Goal: Task Accomplishment & Management: Complete application form

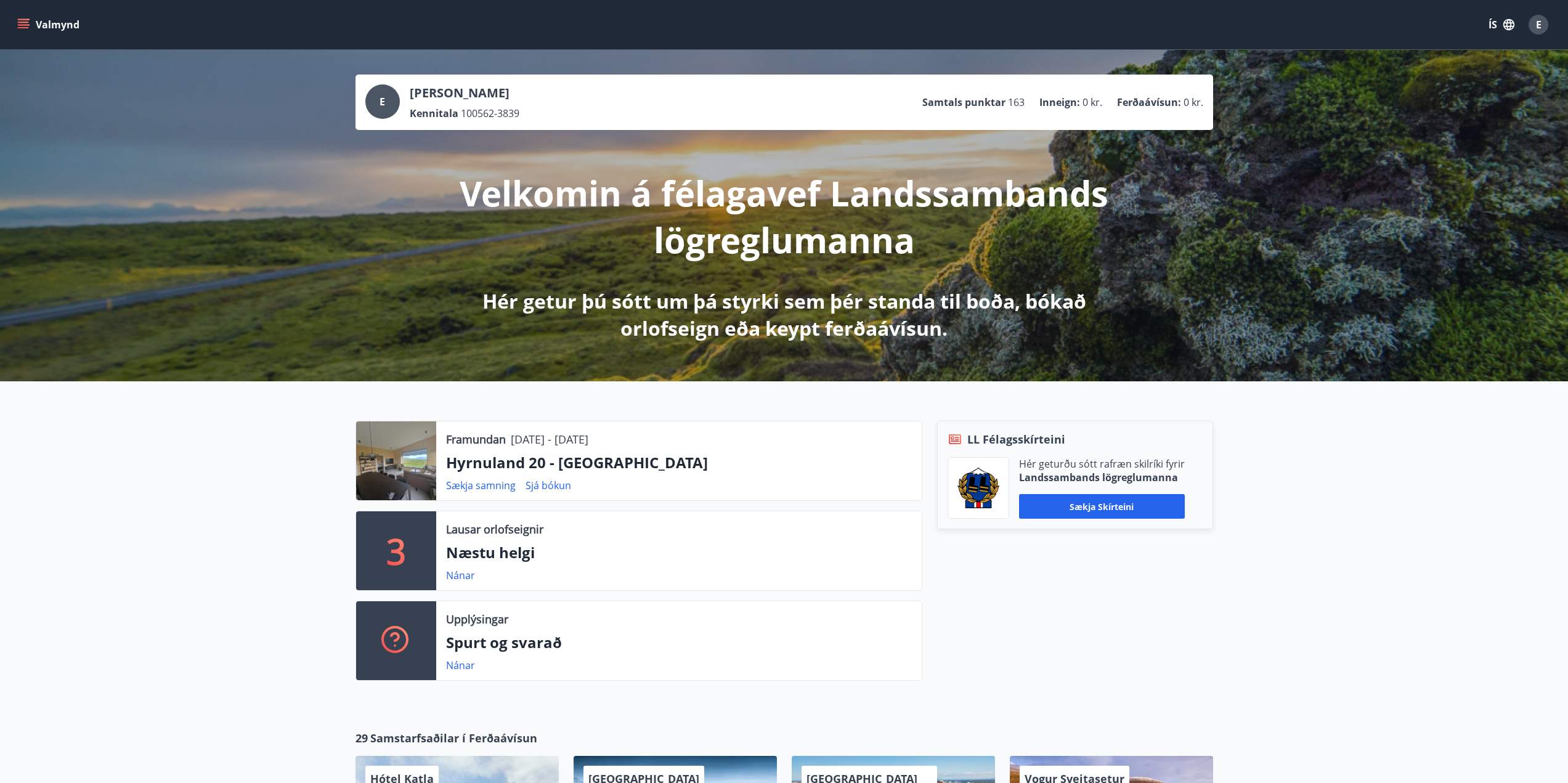
click at [20, 17] on button "Valmynd" at bounding box center [49, 25] width 69 height 22
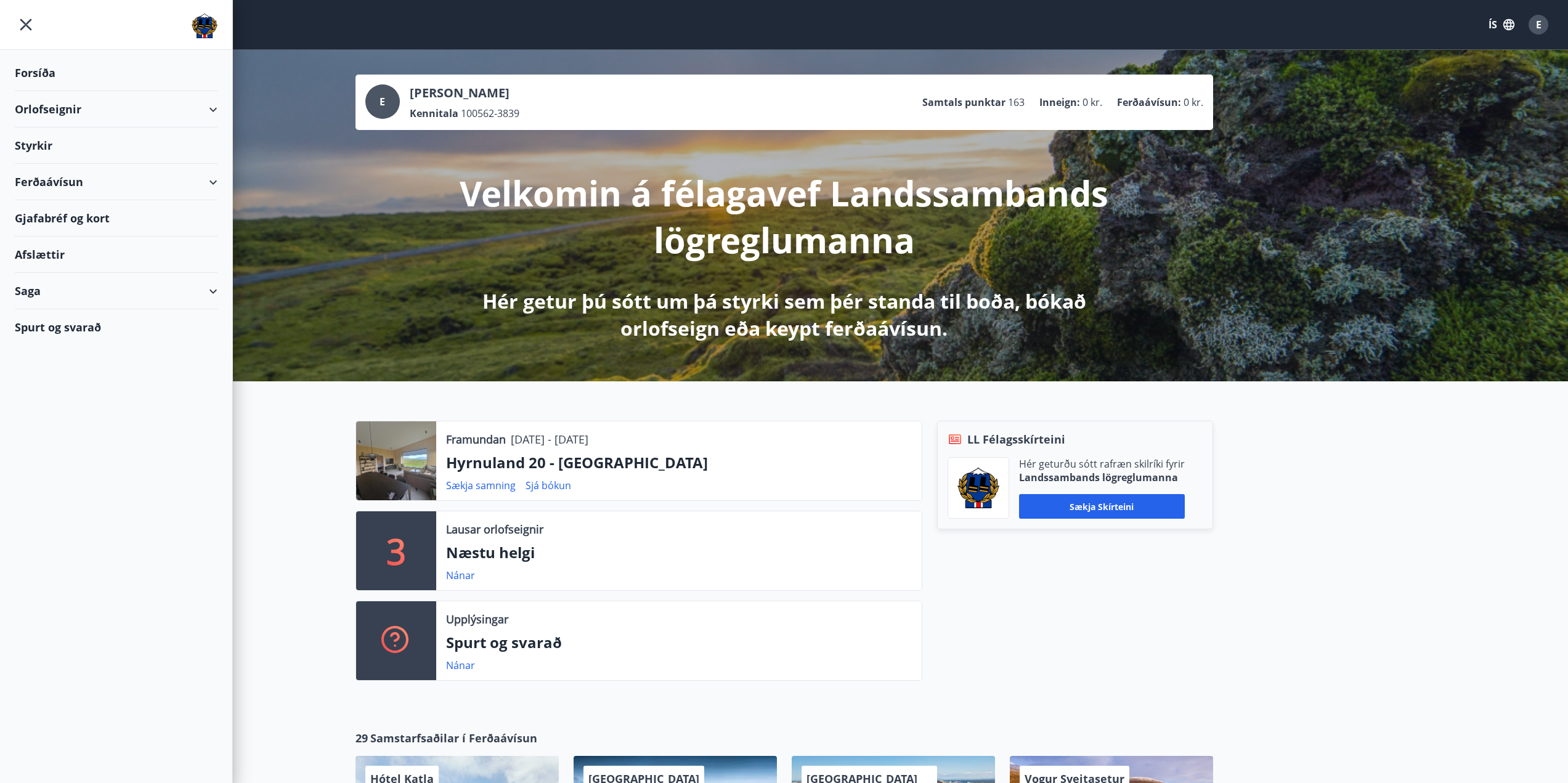
click at [36, 146] on div "Styrkir" at bounding box center [116, 146] width 202 height 36
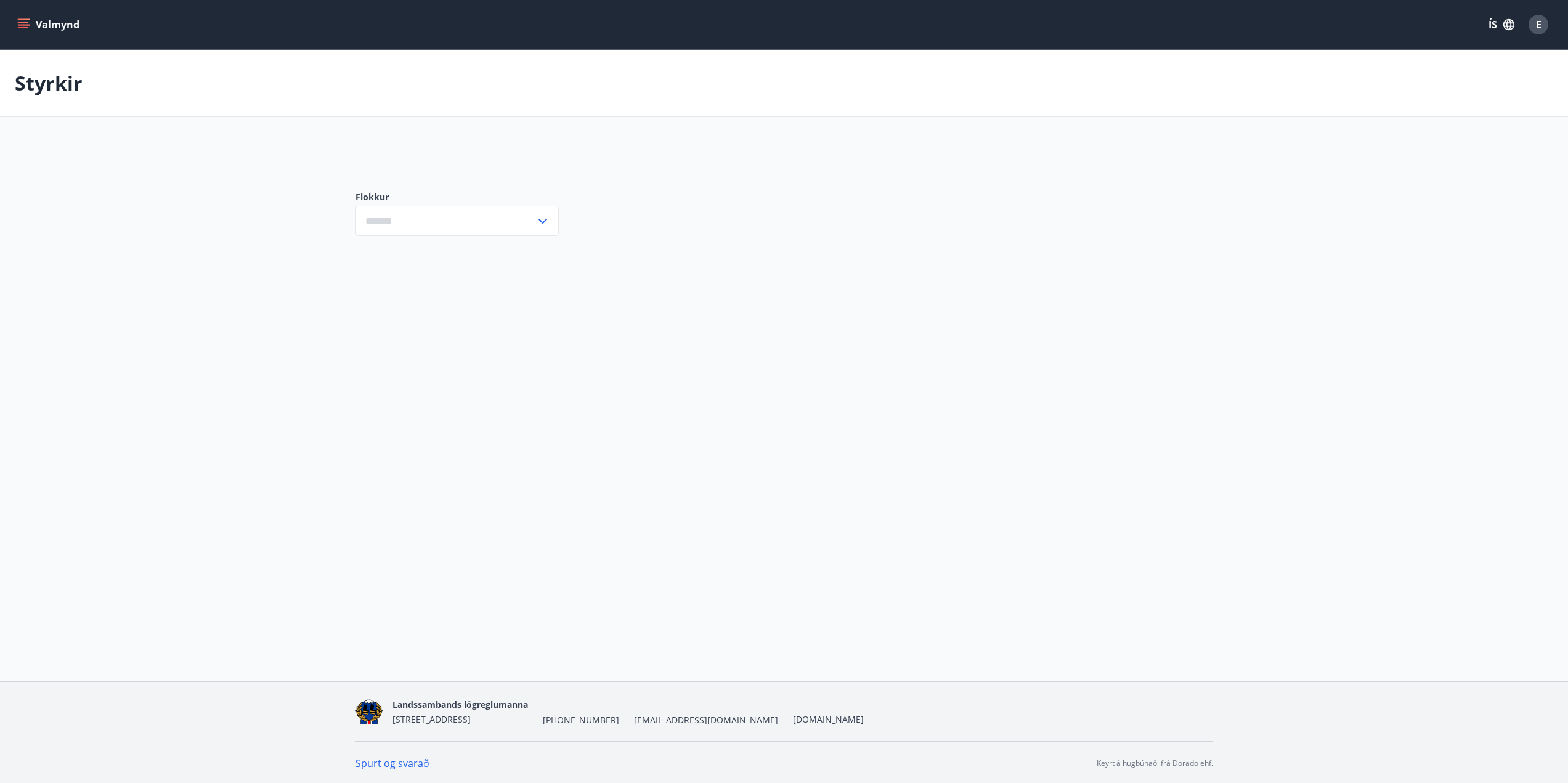
type input "***"
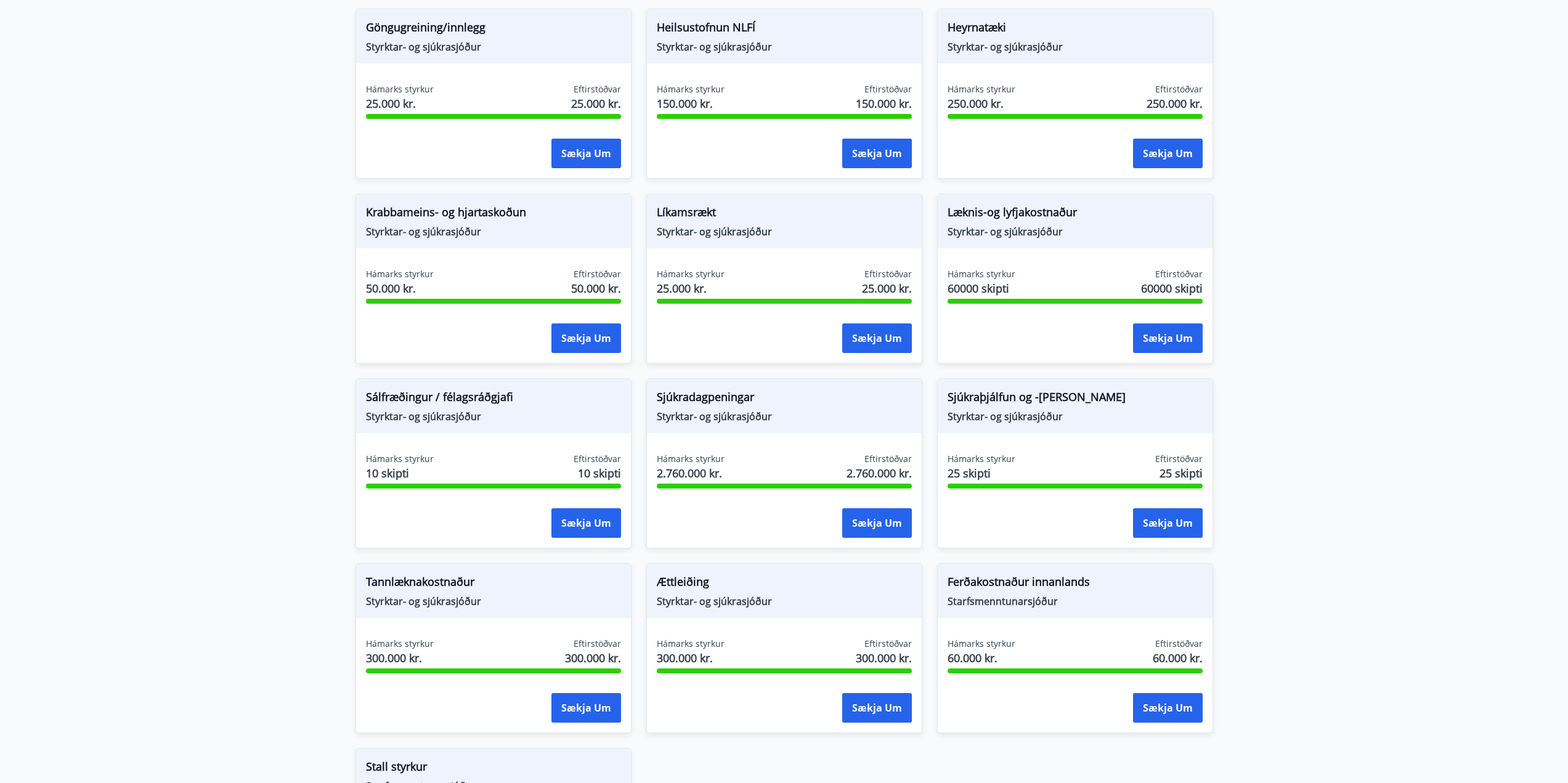
scroll to position [801, 0]
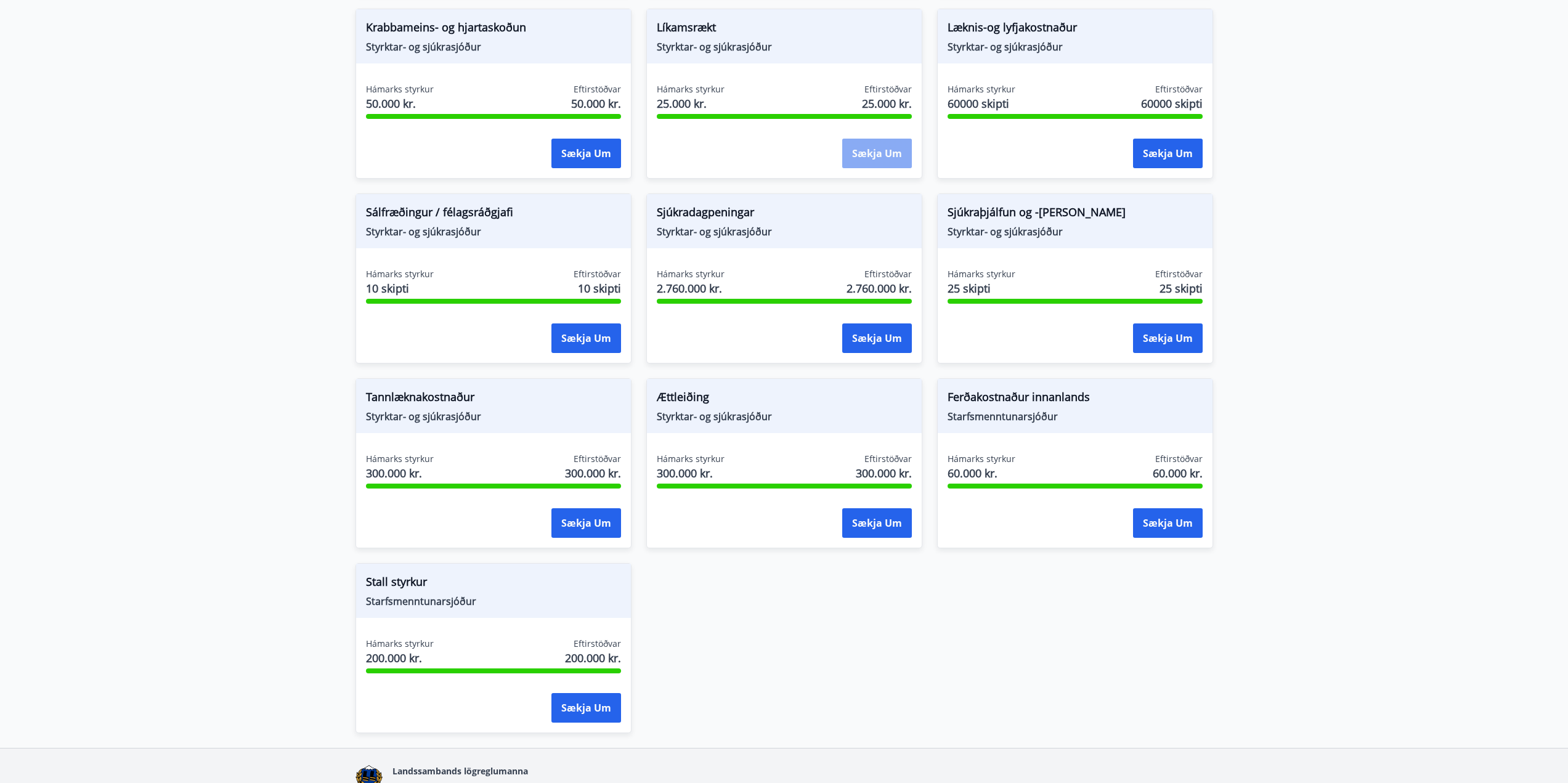
click at [876, 156] on button "Sækja um" at bounding box center [876, 153] width 69 height 29
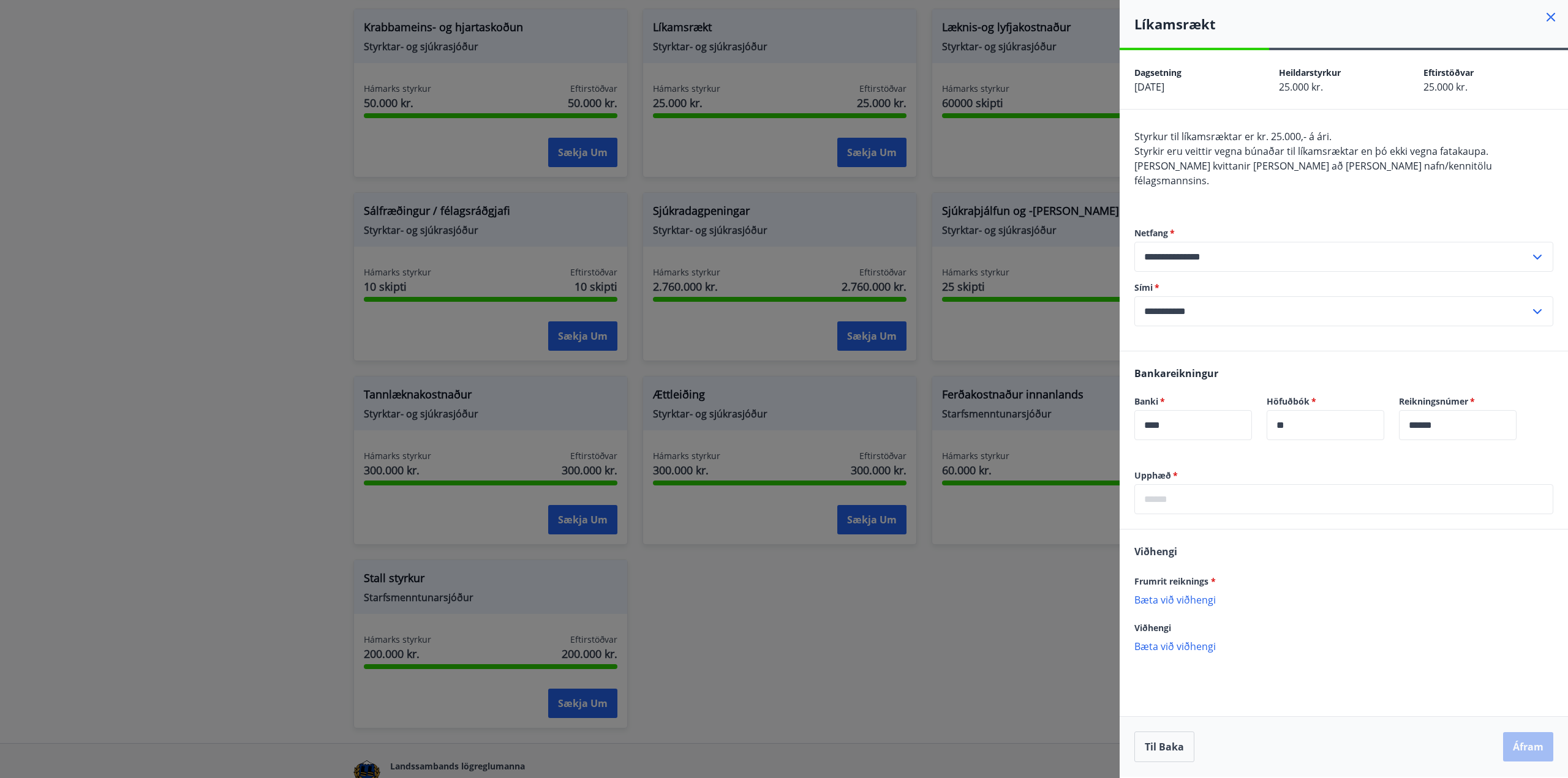
click at [1216, 484] on input "text" at bounding box center [1343, 499] width 419 height 30
type input "******"
click at [1383, 594] on p "Bæta við viðhengi" at bounding box center [1343, 600] width 419 height 12
click at [1190, 652] on p "Bæta við viðhengi" at bounding box center [1343, 658] width 419 height 12
click at [1353, 697] on div "Upphæð   * ****** ​ [PERSON_NAME] reiknings * [PERSON_NAME] við viðhengi Viðhen…" at bounding box center [1344, 617] width 448 height 296
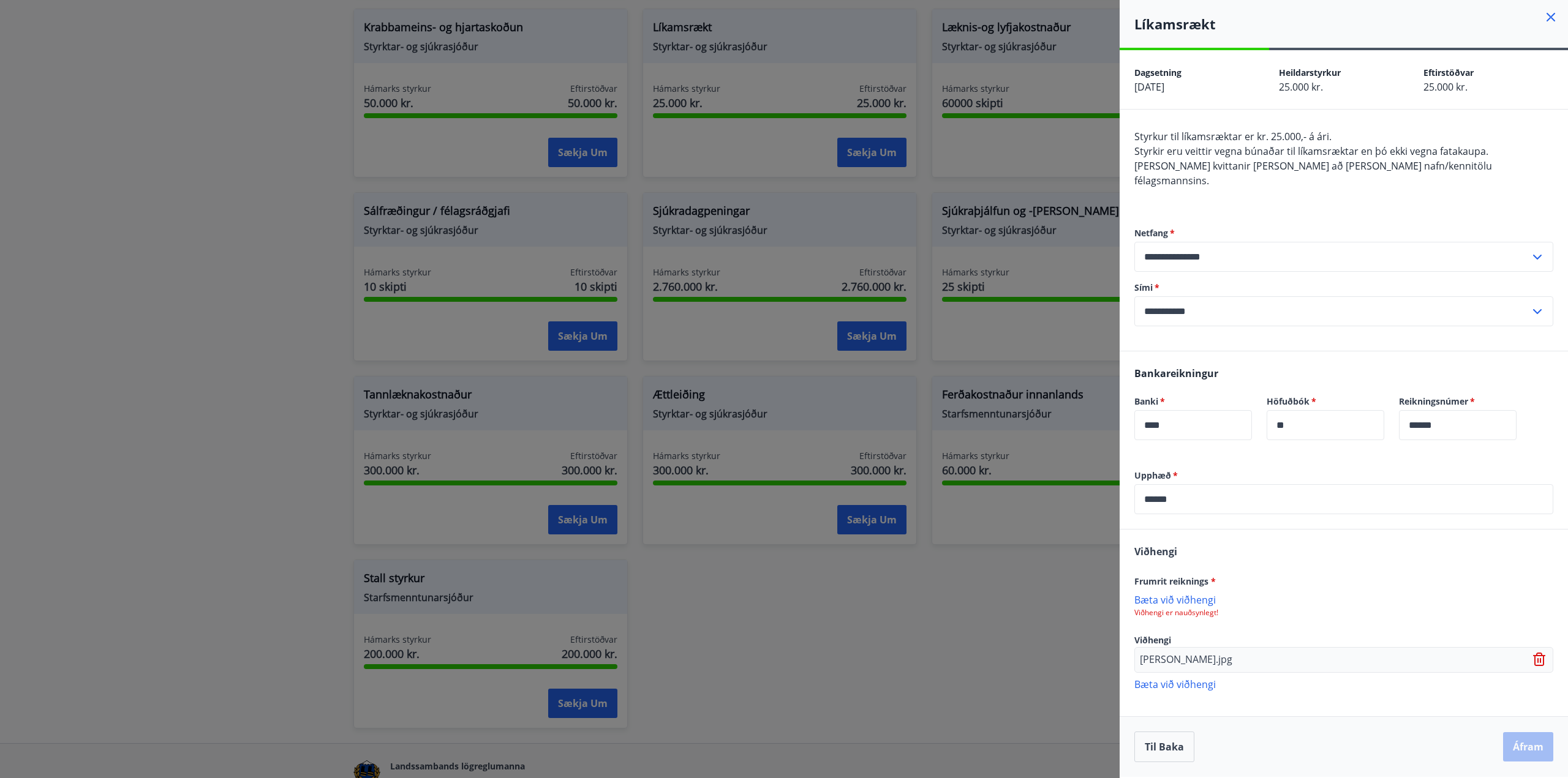
click at [1167, 594] on p "Bæta við viðhengi" at bounding box center [1343, 600] width 419 height 12
click at [1537, 654] on icon at bounding box center [1541, 661] width 15 height 15
click at [1523, 744] on button "Áfram" at bounding box center [1528, 747] width 50 height 29
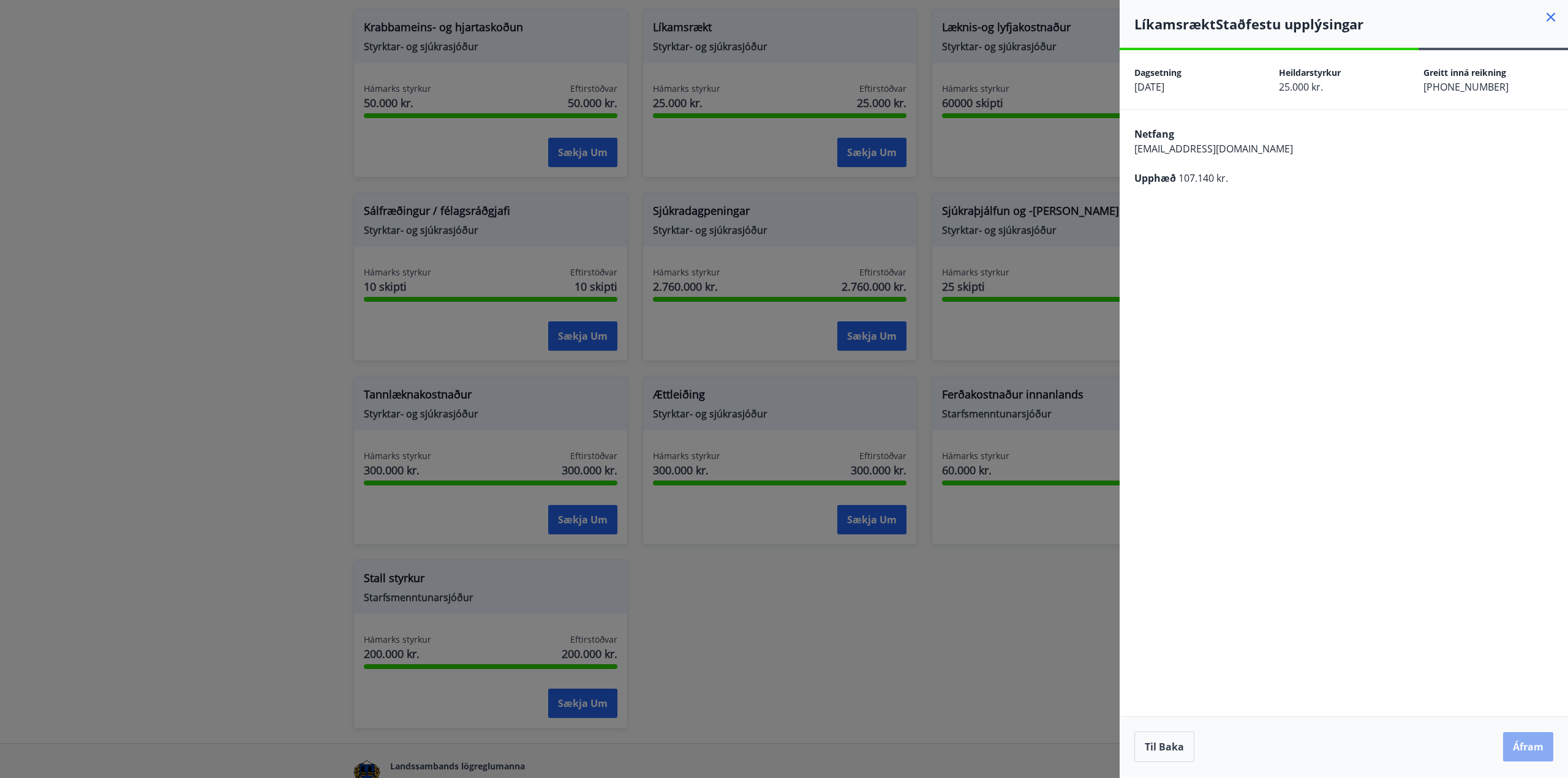
click at [1524, 748] on button "Áfram" at bounding box center [1528, 747] width 50 height 29
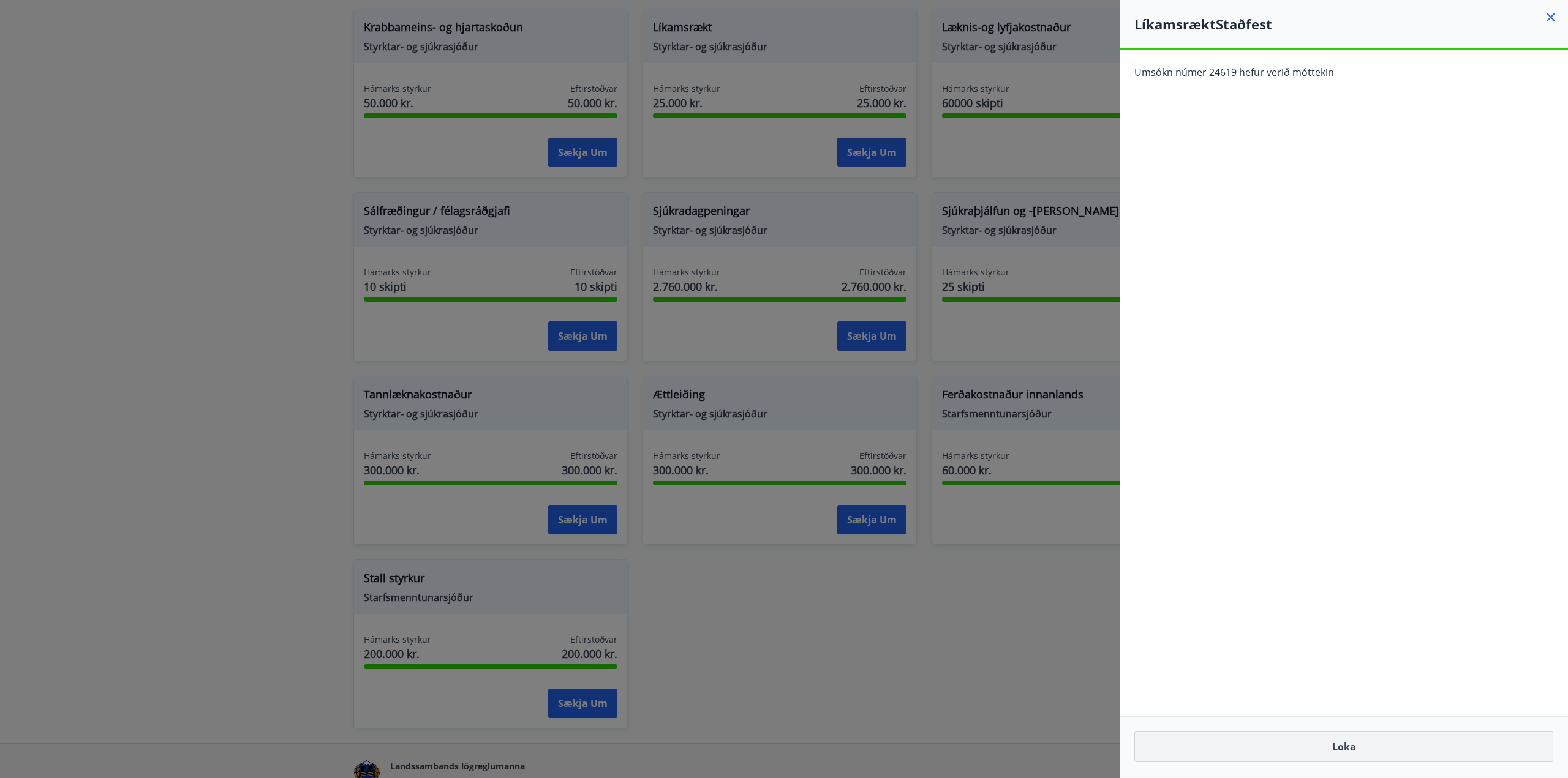
click at [1308, 750] on button "Loka" at bounding box center [1343, 747] width 419 height 30
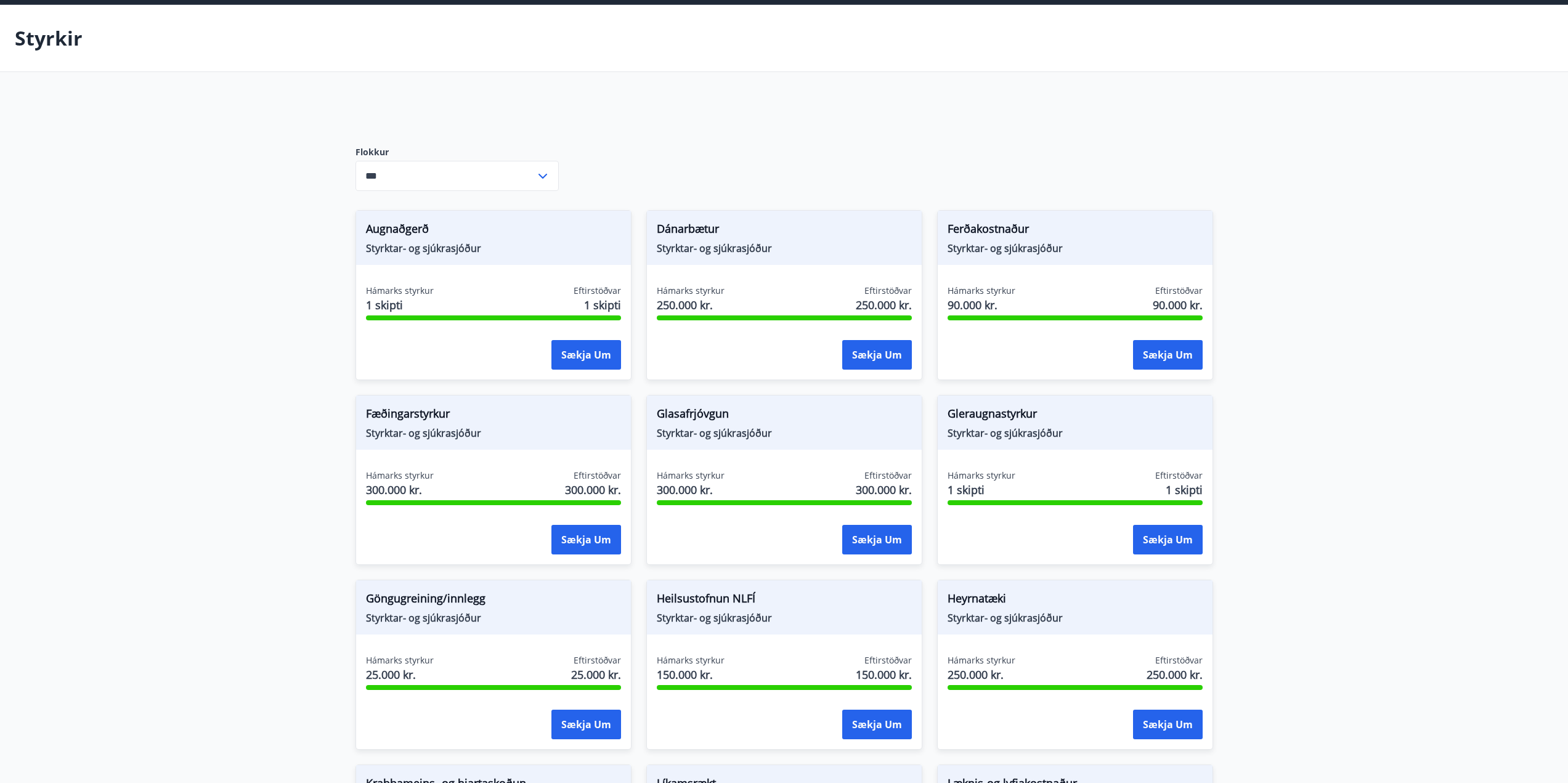
scroll to position [0, 0]
